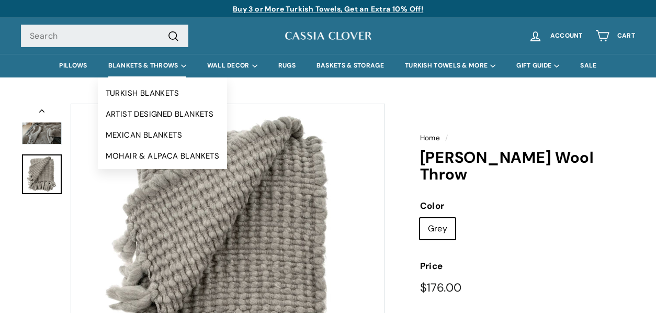
click at [142, 66] on summary "BLANKETS & THROWS" at bounding box center [147, 66] width 99 height 24
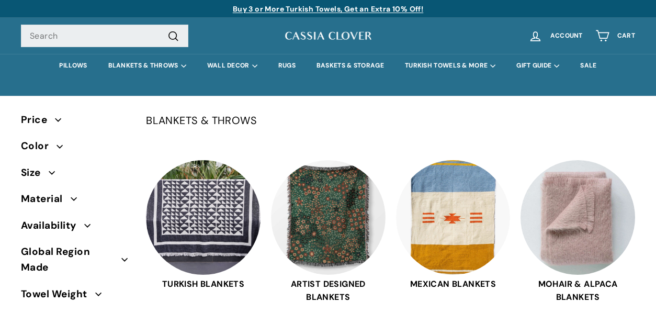
select select "manual"
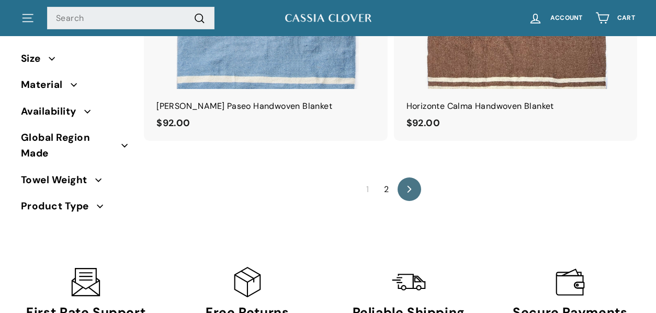
scroll to position [6310, 0]
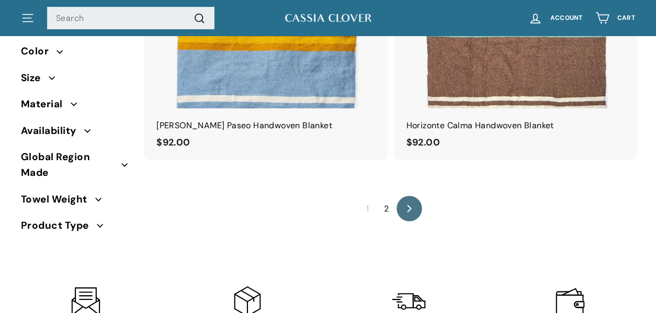
click at [416, 196] on link "icon-chevron Next" at bounding box center [409, 209] width 26 height 26
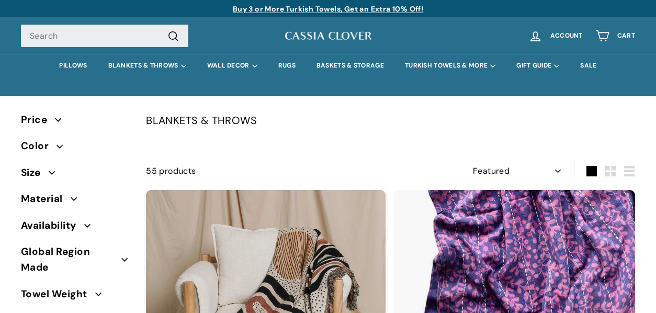
select select "manual"
click at [323, 63] on link "BASKETS & STORAGE" at bounding box center [350, 66] width 88 height 24
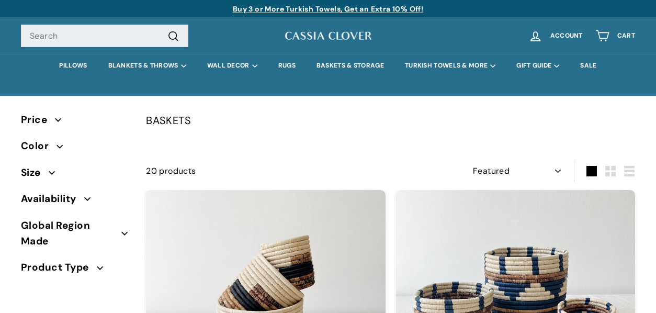
select select "manual"
click at [353, 61] on link "BASKETS & STORAGE" at bounding box center [350, 66] width 88 height 24
select select "manual"
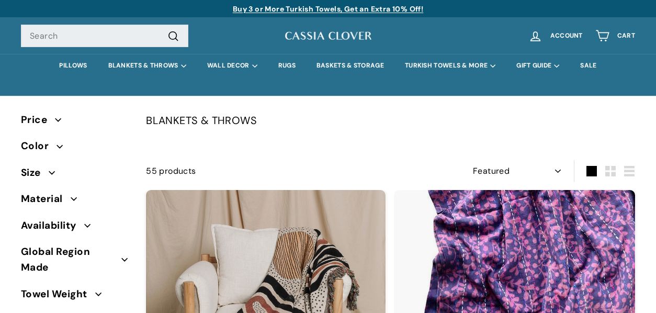
select select "manual"
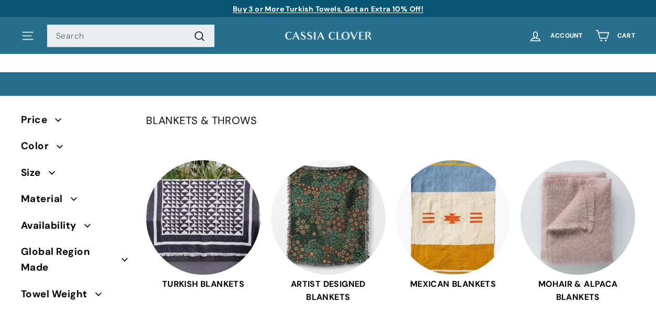
select select "manual"
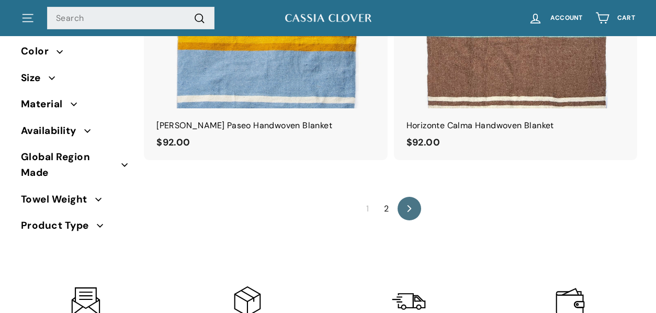
scroll to position [6310, 0]
